Goal: Task Accomplishment & Management: Use online tool/utility

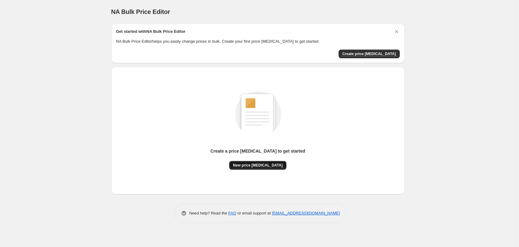
click at [260, 164] on span "New price change job" at bounding box center [258, 165] width 50 height 5
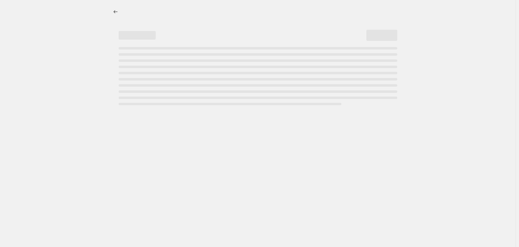
select select "percentage"
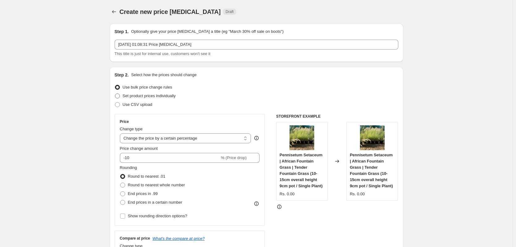
click at [126, 98] on span "Set product prices individually" at bounding box center [149, 95] width 53 height 5
click at [115, 94] on input "Set product prices individually" at bounding box center [115, 93] width 0 height 0
radio input "true"
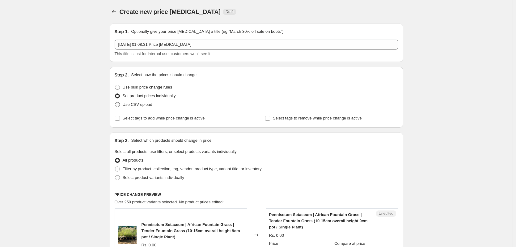
click at [119, 105] on span at bounding box center [117, 104] width 5 height 5
click at [115, 102] on input "Use CSV upload" at bounding box center [115, 102] width 0 height 0
radio input "true"
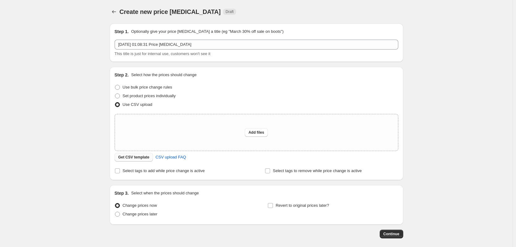
click at [141, 158] on span "Get CSV template" at bounding box center [133, 156] width 31 height 5
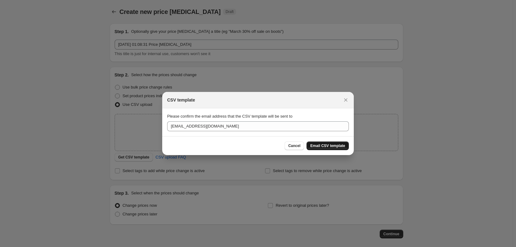
click at [340, 144] on span "Email CSV template" at bounding box center [327, 145] width 35 height 5
